Goal: Transaction & Acquisition: Purchase product/service

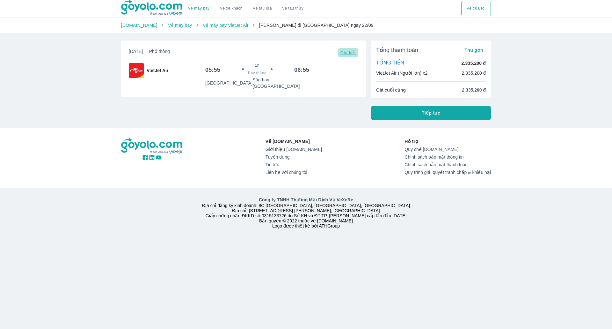
click at [347, 53] on span "Chi tiết" at bounding box center [347, 52] width 15 height 5
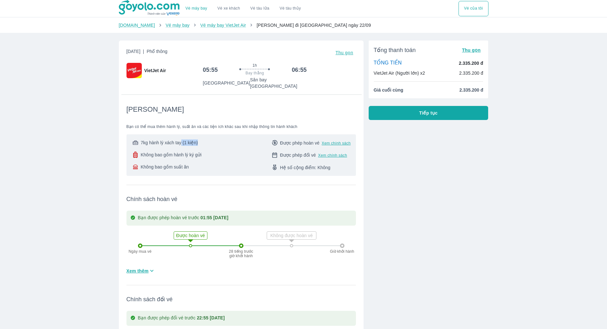
drag, startPoint x: 180, startPoint y: 136, endPoint x: 226, endPoint y: 140, distance: 45.7
click at [226, 140] on div "7kg hành lý xách tay (1 kiện) Không bao gồm hành lý ký gửi Không bao gồm suất ă…" at bounding box center [241, 154] width 219 height 31
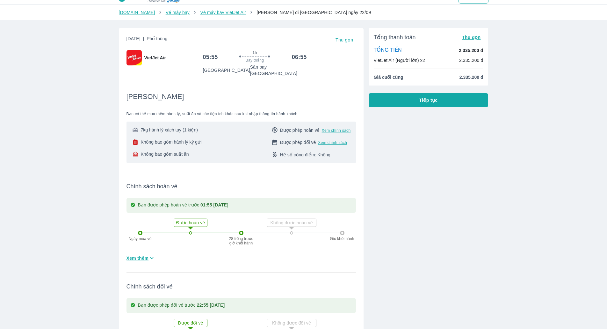
scroll to position [64, 0]
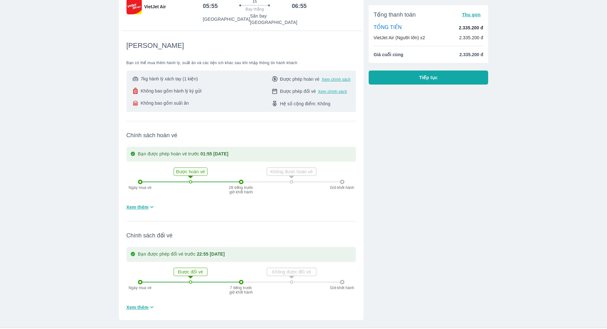
drag, startPoint x: 176, startPoint y: 164, endPoint x: 214, endPoint y: 168, distance: 37.8
click at [214, 168] on div "Ngày mua vé Được hoàn vé 28 tiếng trước giờ khởi hành Không được hoàn vé Giờ kh…" at bounding box center [241, 182] width 207 height 40
click at [216, 166] on div "Ngày mua vé Được hoàn vé 28 tiếng trước giờ khởi hành Không được hoàn vé Giờ kh…" at bounding box center [241, 182] width 207 height 40
click at [143, 204] on span "Xem thêm" at bounding box center [138, 207] width 22 height 6
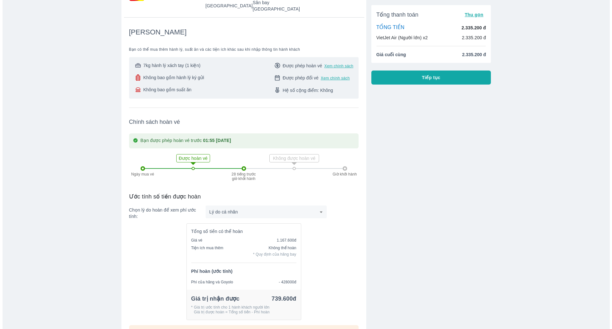
scroll to position [0, 0]
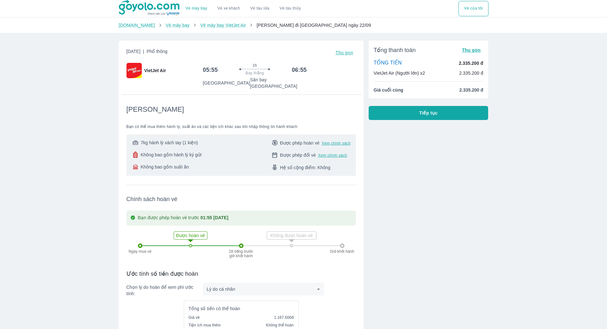
drag, startPoint x: 480, startPoint y: 7, endPoint x: 513, endPoint y: 40, distance: 46.0
click at [347, 54] on span "Thu gọn" at bounding box center [345, 52] width 18 height 5
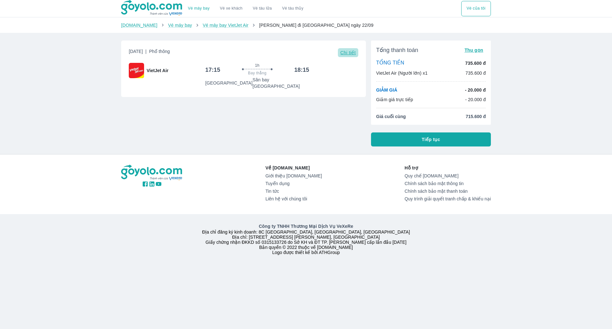
click at [350, 54] on span "Chi tiết" at bounding box center [347, 52] width 15 height 5
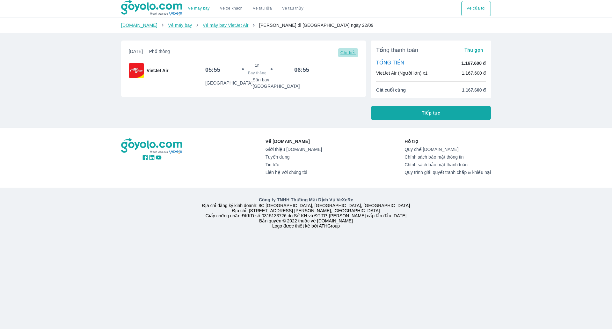
click at [351, 56] on button "Chi tiết" at bounding box center [348, 52] width 20 height 9
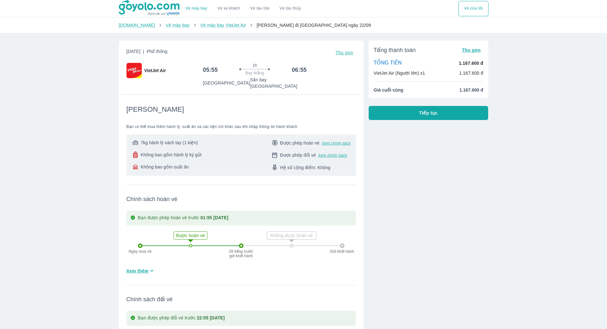
click at [139, 3] on img at bounding box center [150, 8] width 62 height 16
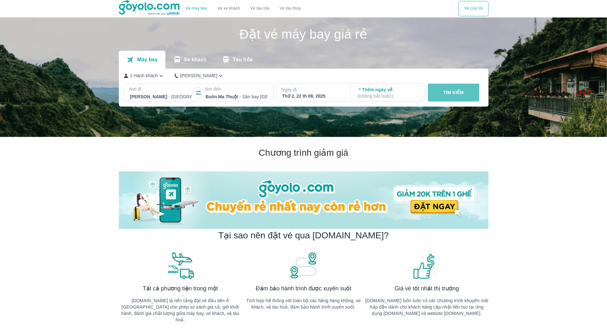
click at [448, 93] on p "TÌM KIẾM" at bounding box center [453, 92] width 20 height 6
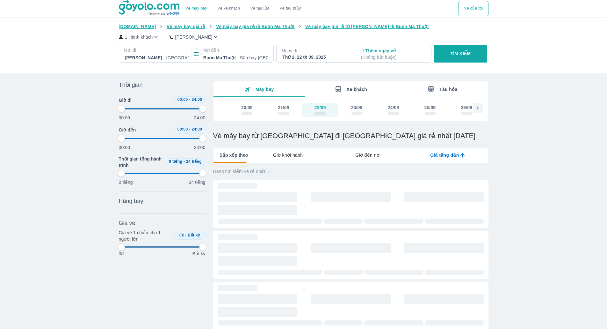
type input "97.9166666666667"
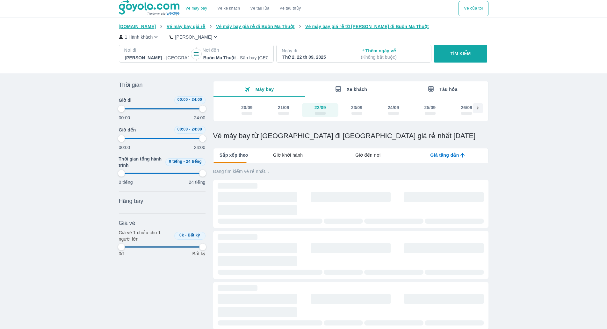
type input "97.9166666666667"
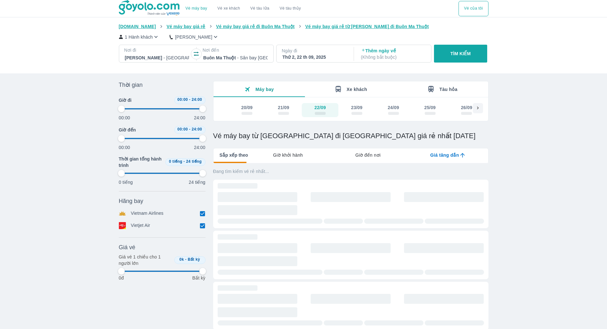
type input "97.9166666666667"
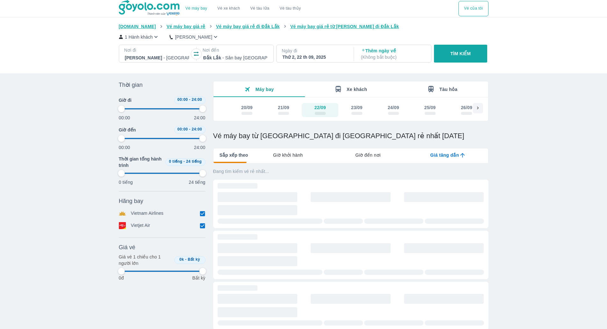
type input "97.9166666666667"
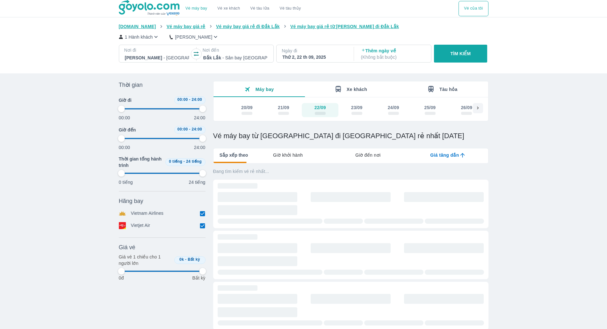
type input "97.9166666666667"
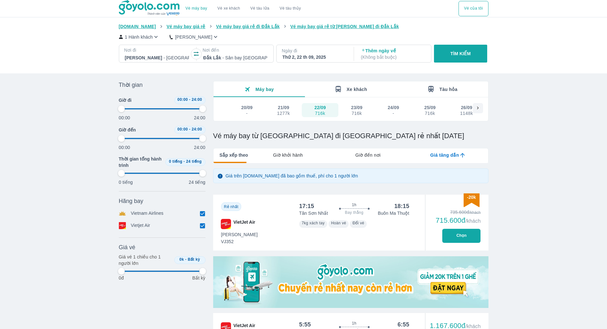
type input "97.9166666666667"
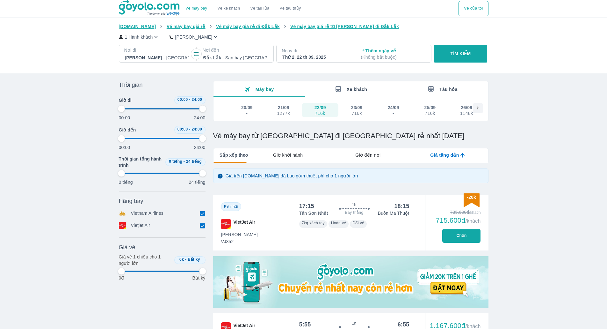
type input "97.9166666666667"
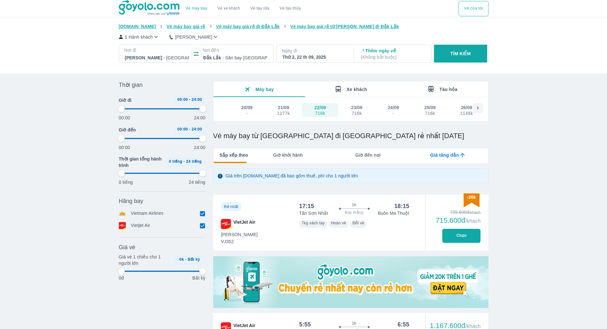
type input "97.9166666666667"
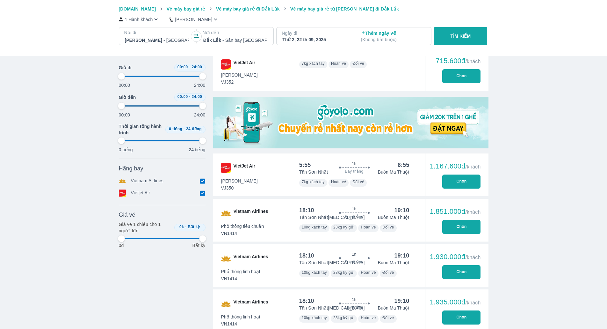
type input "97.9166666666667"
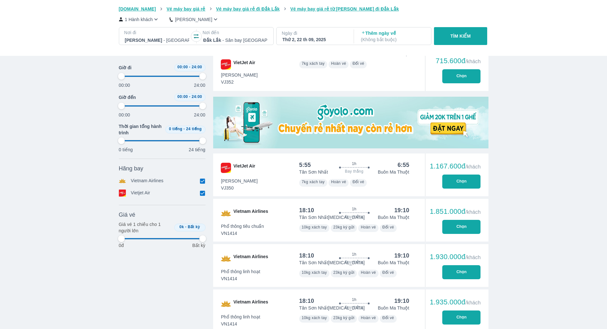
type input "97.9166666666667"
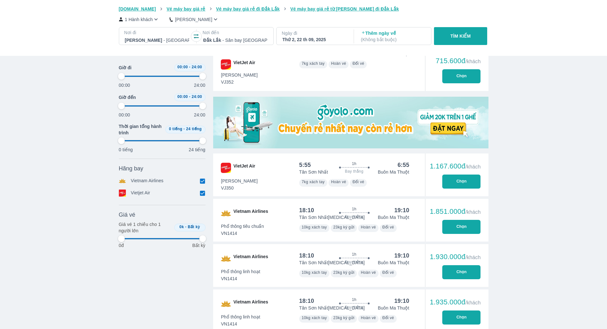
type input "97.9166666666667"
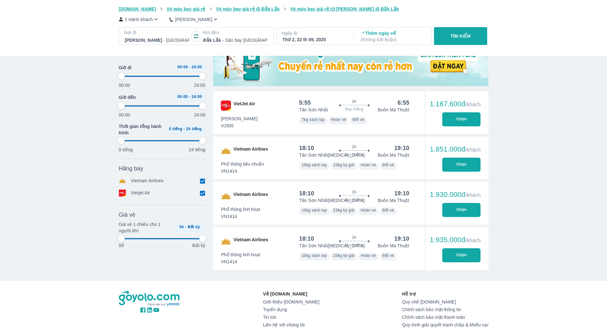
scroll to position [223, 0]
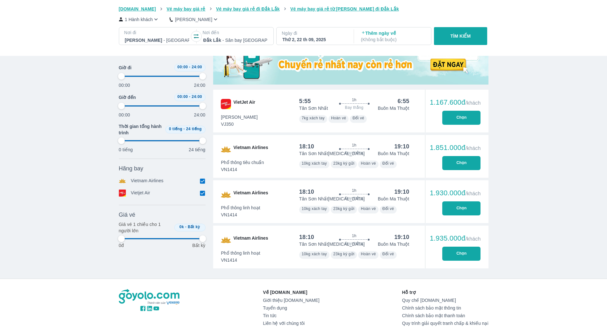
type input "97.9166666666667"
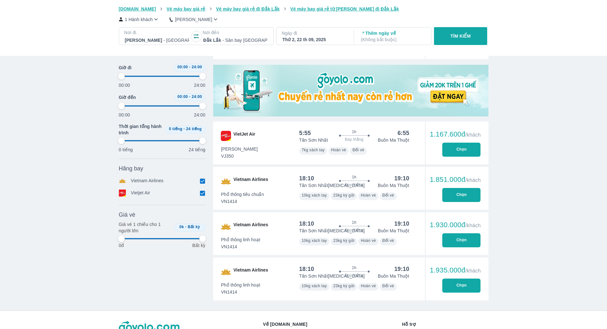
scroll to position [0, 0]
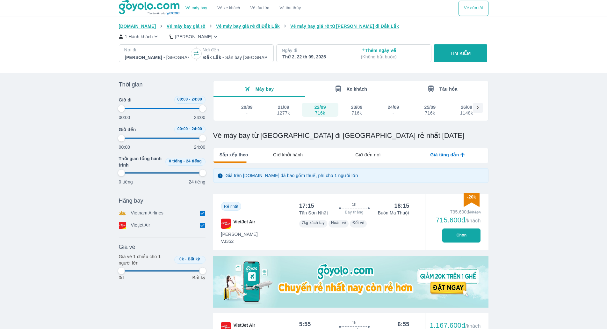
type input "97.9166666666667"
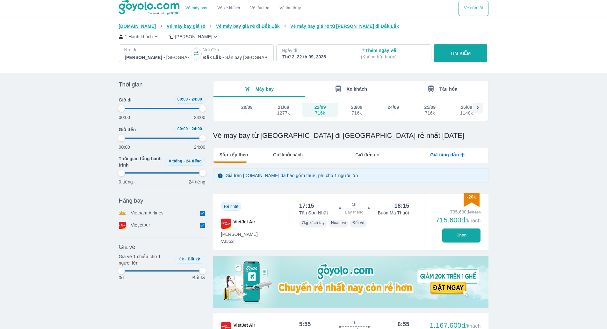
type input "97.9166666666667"
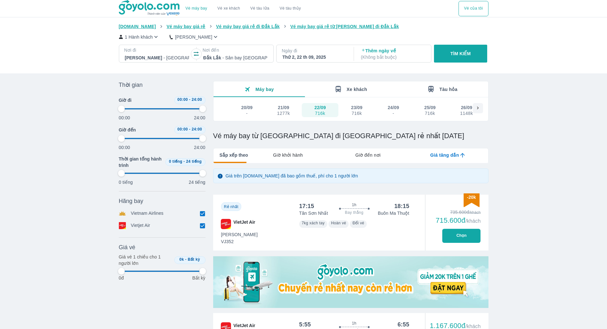
type input "97.9166666666667"
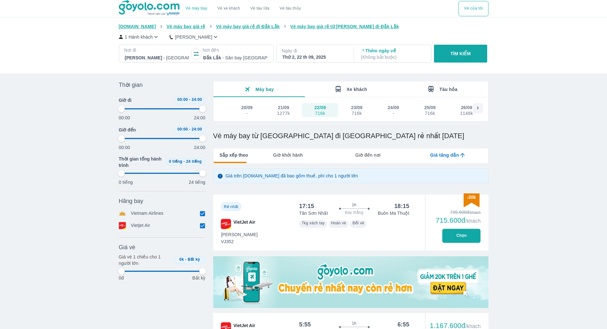
type input "97.9166666666667"
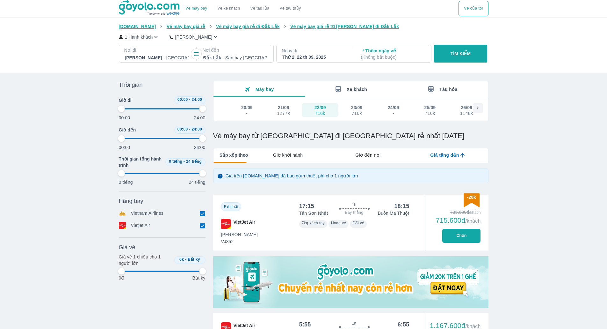
type input "97.9166666666667"
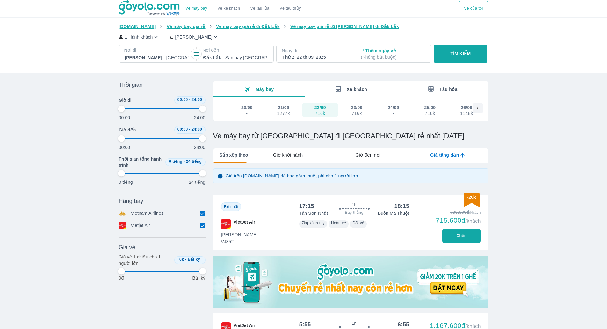
type input "97.9166666666667"
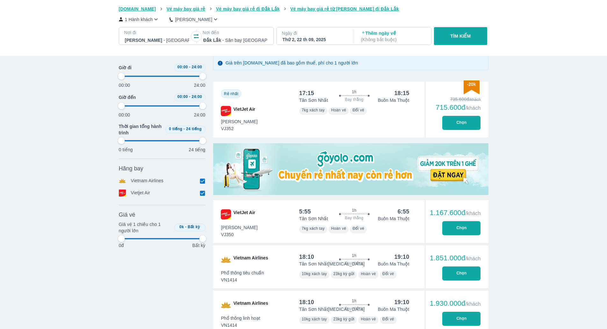
scroll to position [64, 0]
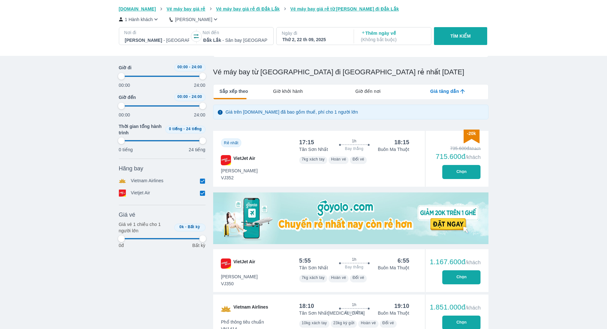
type input "97.9166666666667"
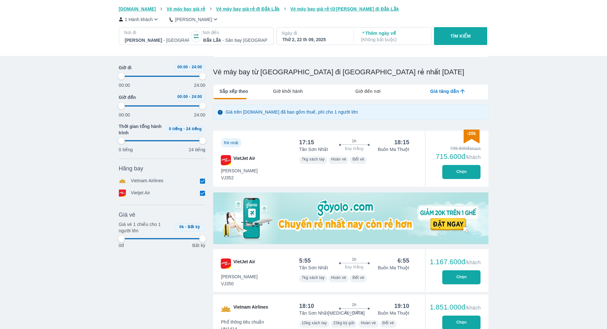
type input "97.9166666666667"
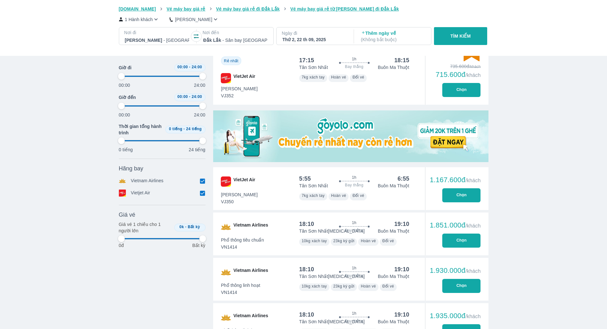
scroll to position [159, 0]
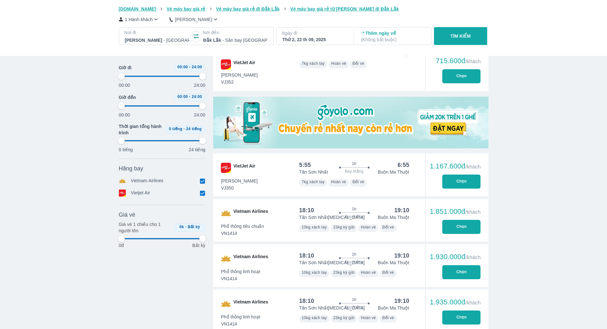
type input "97.9166666666667"
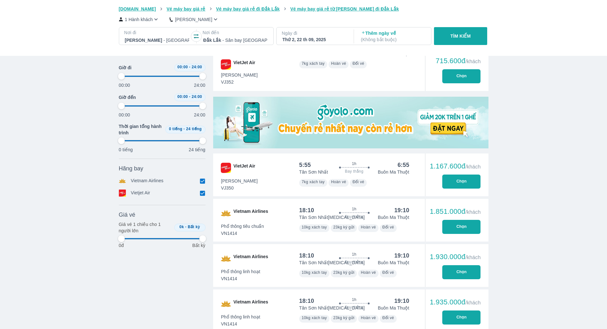
type input "97.9166666666667"
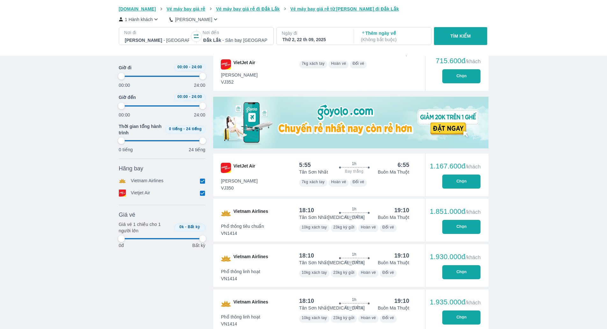
type input "97.9166666666667"
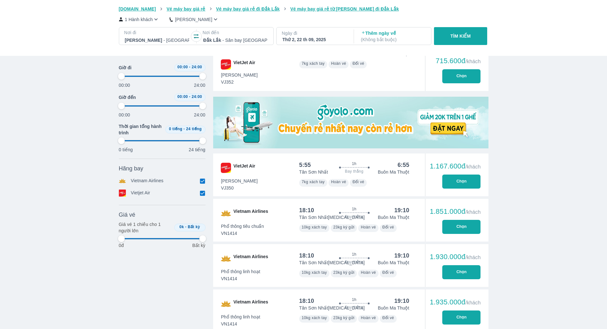
type input "97.9166666666667"
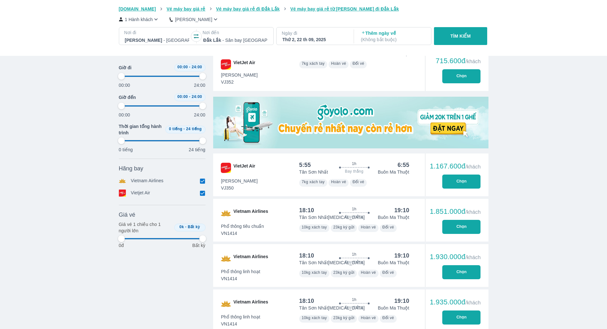
type input "97.9166666666667"
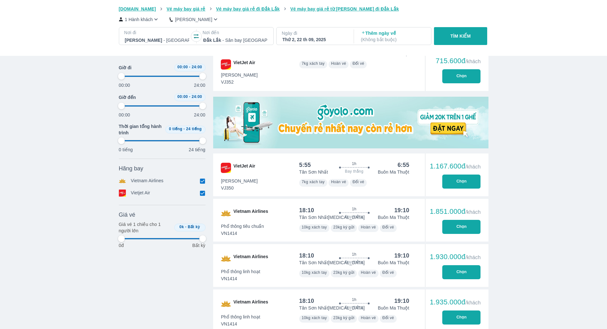
type input "97.9166666666667"
click at [448, 179] on button "Chọn" at bounding box center [461, 181] width 38 height 14
type input "97.9166666666667"
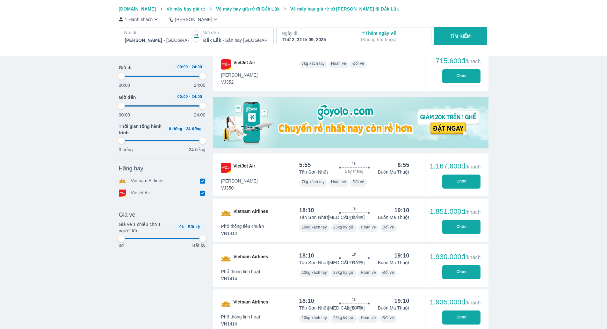
type input "97.9166666666667"
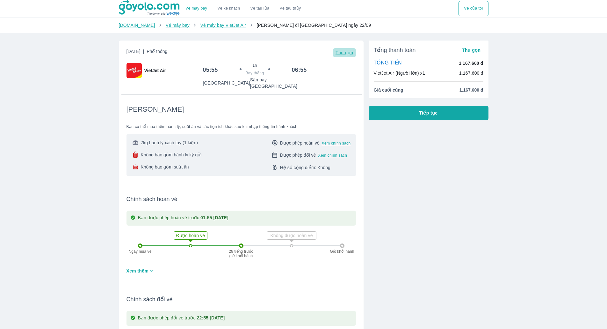
click at [345, 52] on span "Thu gọn" at bounding box center [345, 52] width 18 height 5
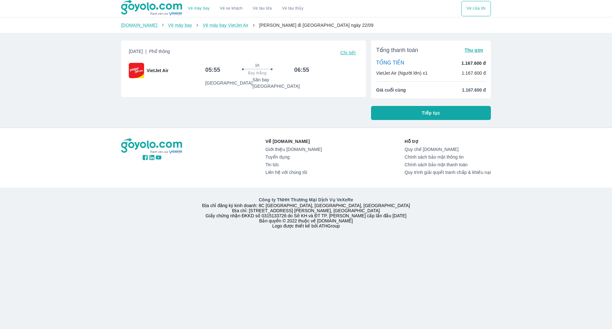
click at [475, 10] on button "Vé của tôi" at bounding box center [476, 8] width 30 height 15
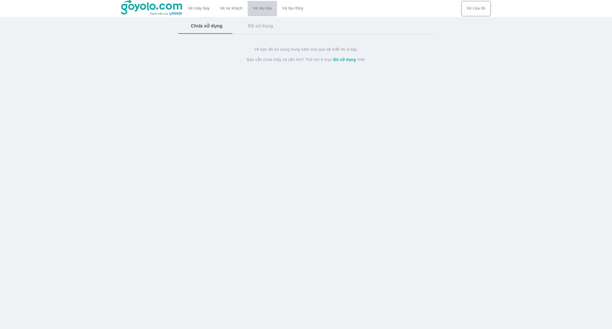
click at [261, 9] on link "Vé tàu lửa" at bounding box center [262, 8] width 29 height 15
